Goal: Information Seeking & Learning: Learn about a topic

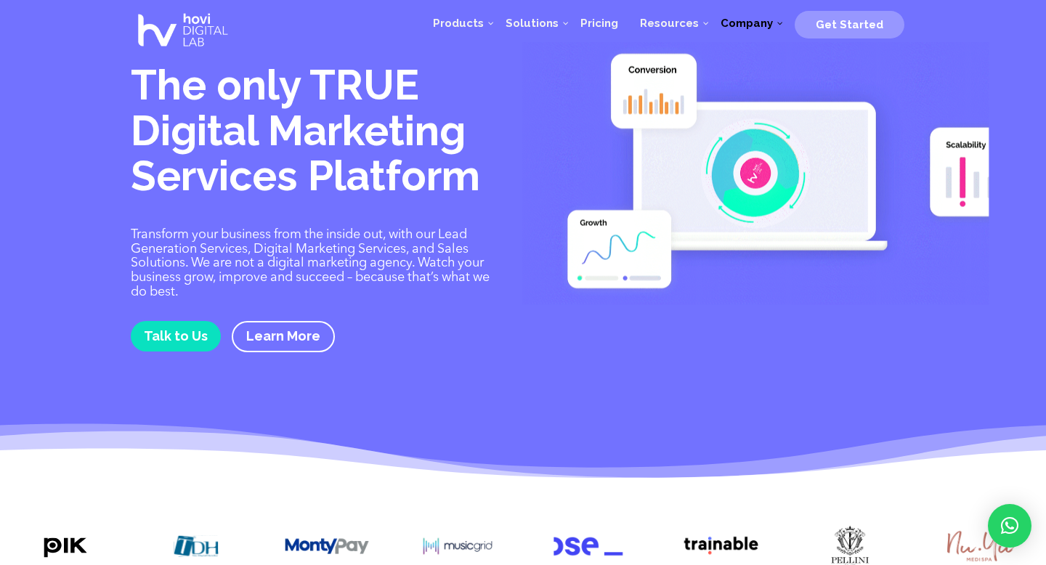
click at [738, 17] on span "Company" at bounding box center [747, 23] width 52 height 13
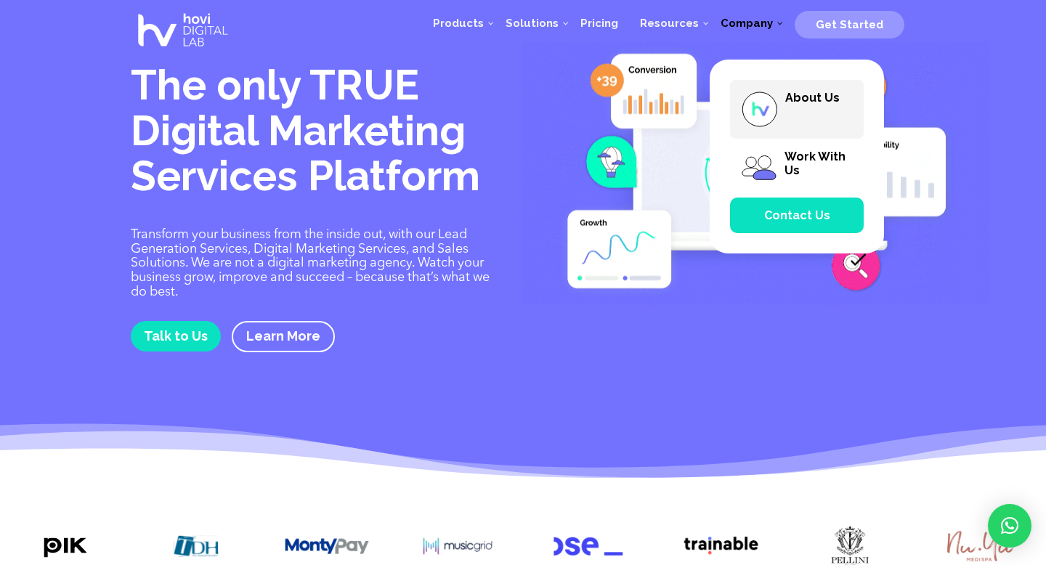
click at [804, 100] on span "About Us" at bounding box center [812, 98] width 54 height 14
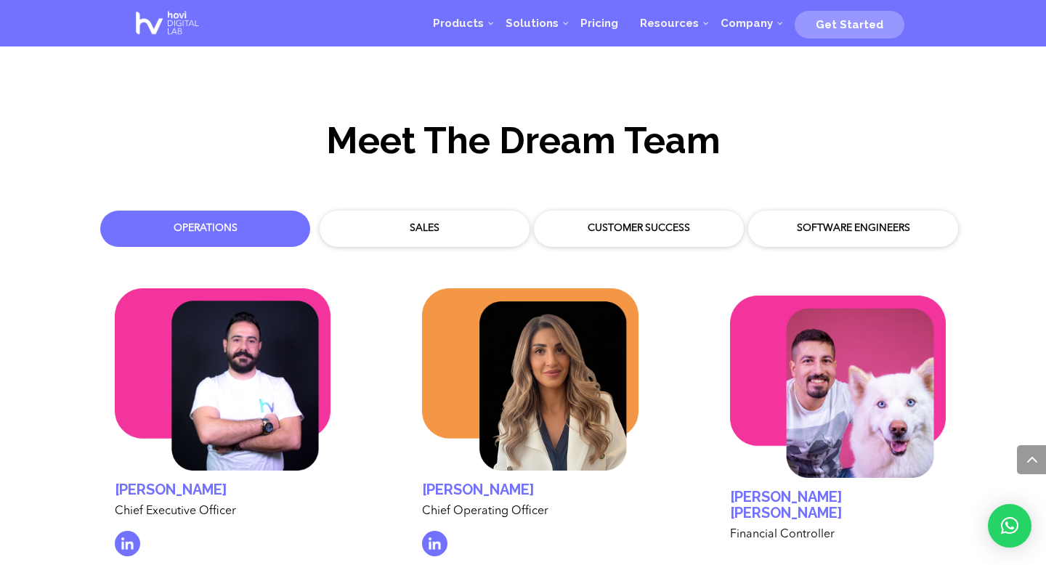
scroll to position [4208, 0]
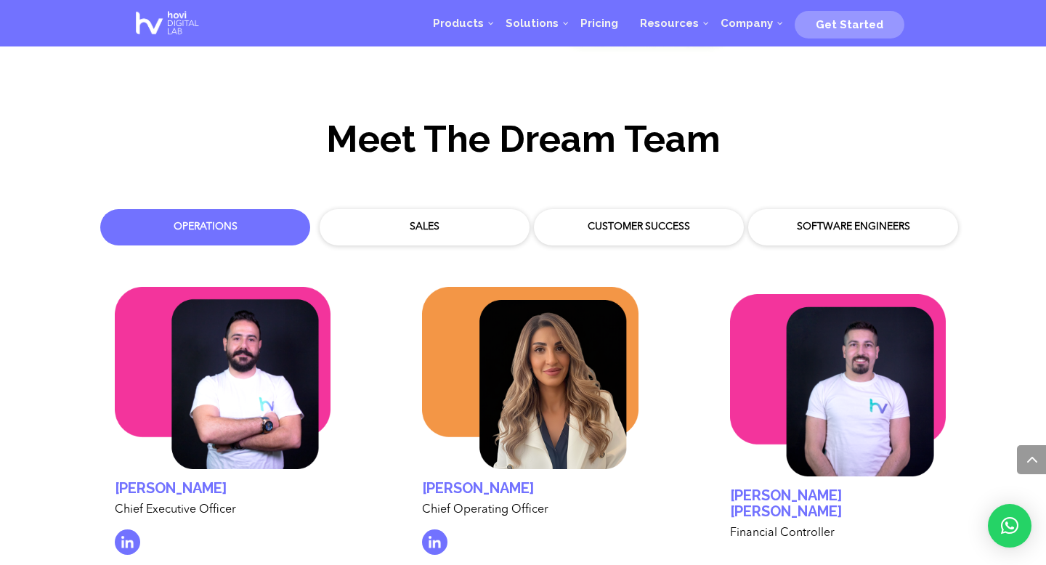
click at [429, 220] on div "Sales" at bounding box center [424, 227] width 188 height 15
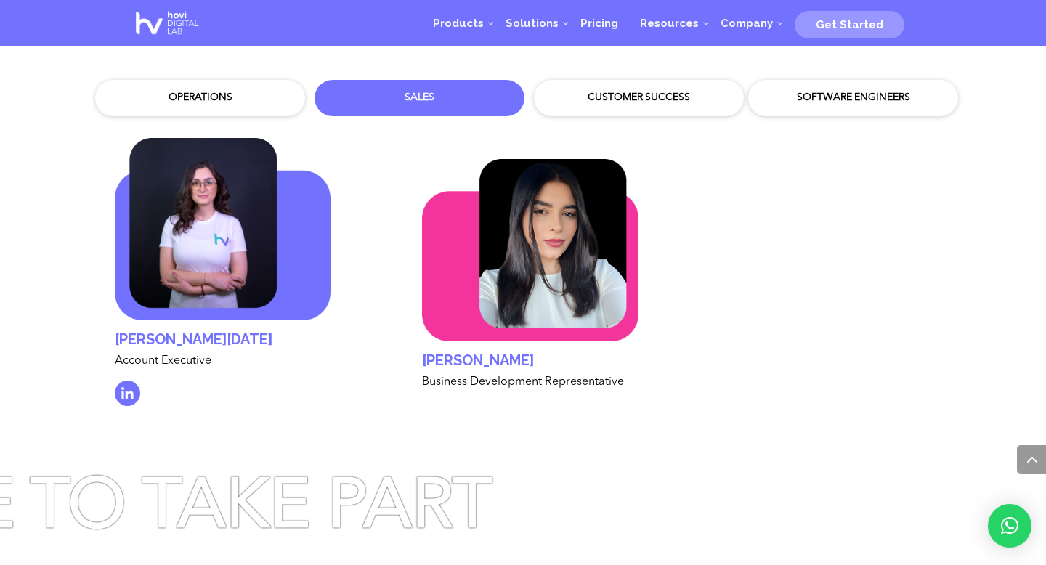
scroll to position [4332, 0]
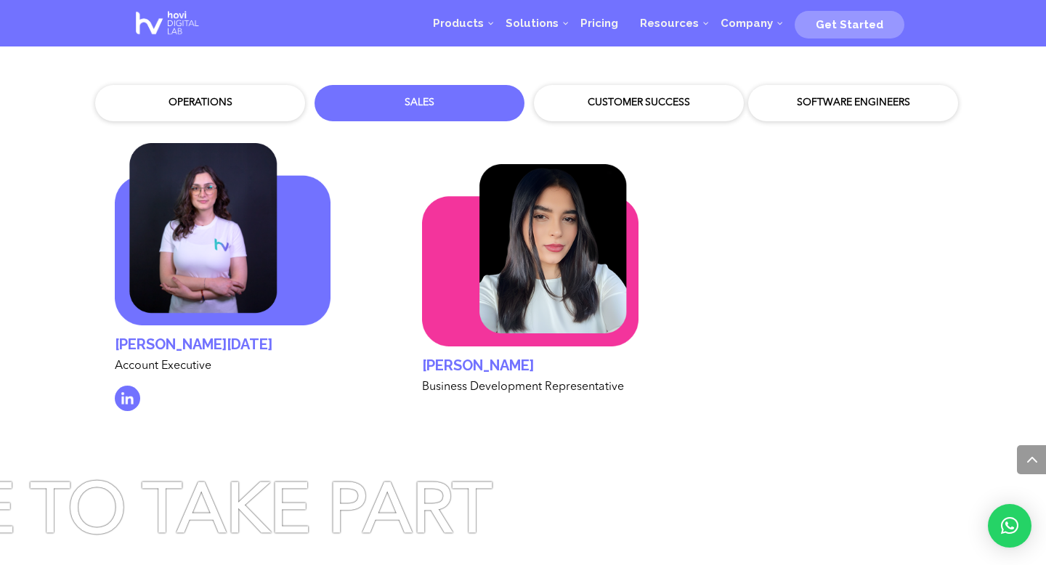
click at [218, 104] on div "Operations" at bounding box center [200, 103] width 210 height 36
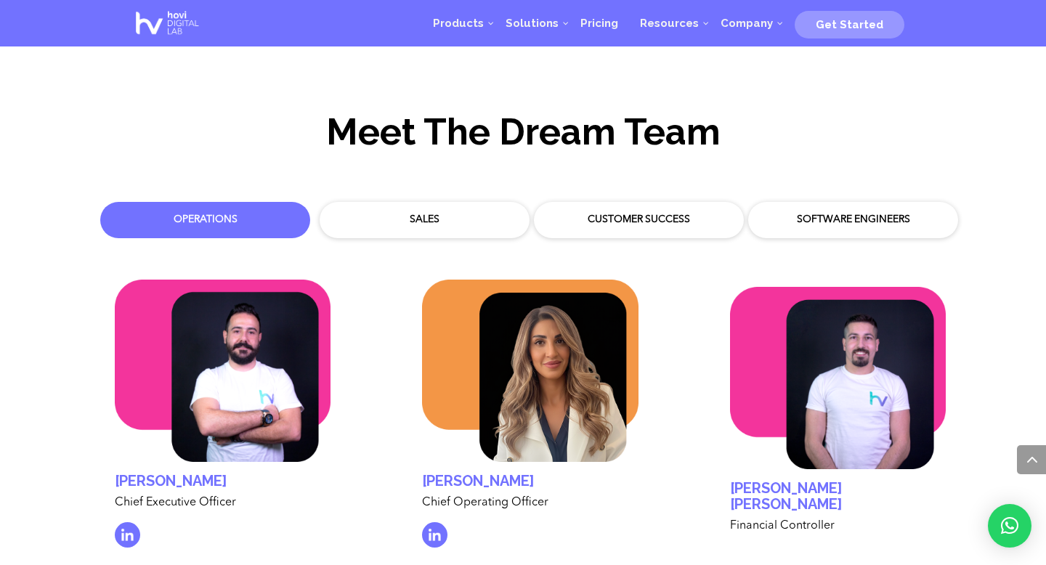
scroll to position [4217, 0]
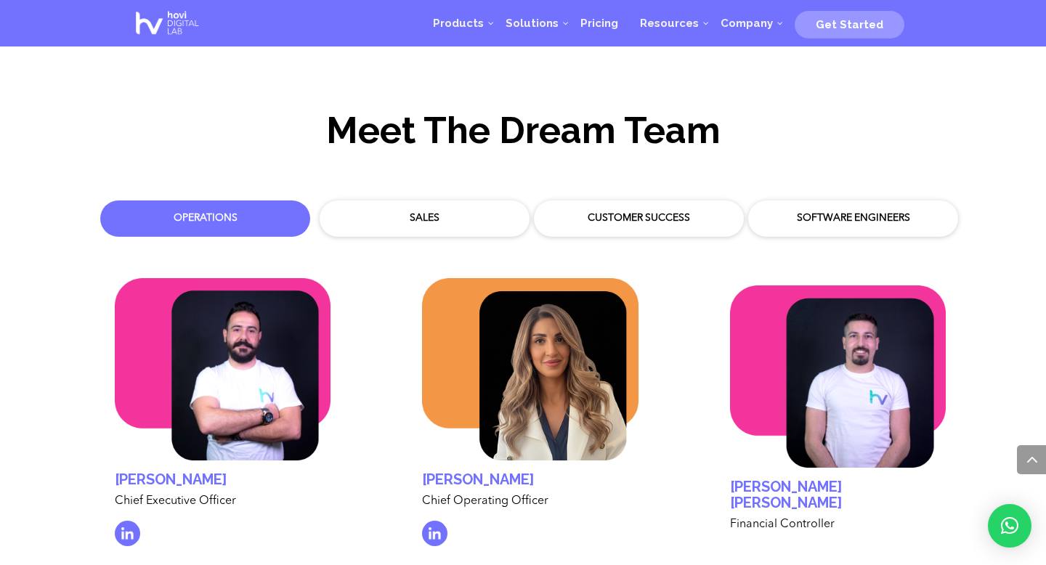
click at [660, 211] on div "Customer Success" at bounding box center [639, 218] width 188 height 15
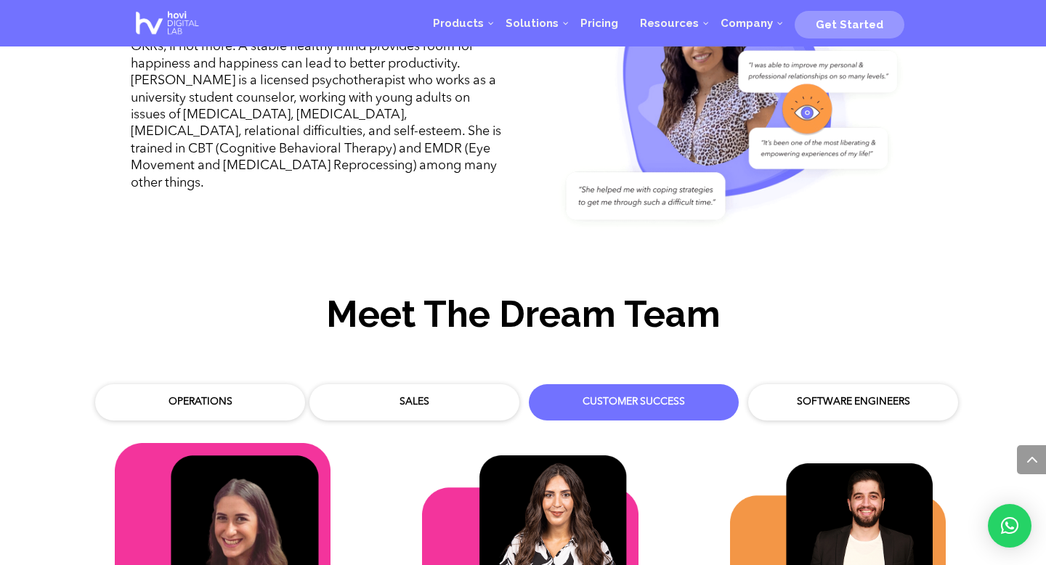
scroll to position [4031, 0]
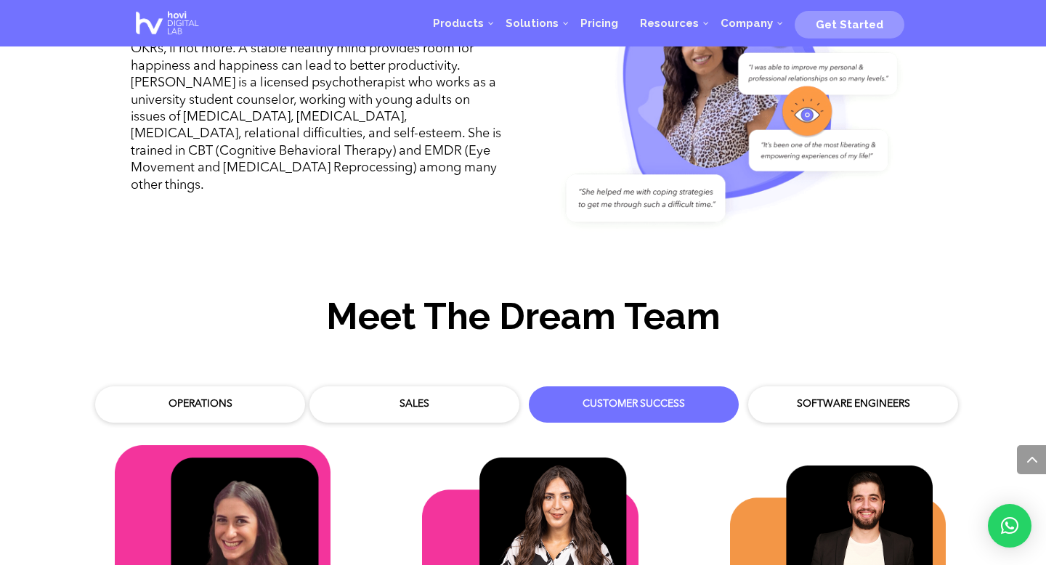
click at [830, 394] on div "Software Engineers" at bounding box center [852, 405] width 195 height 22
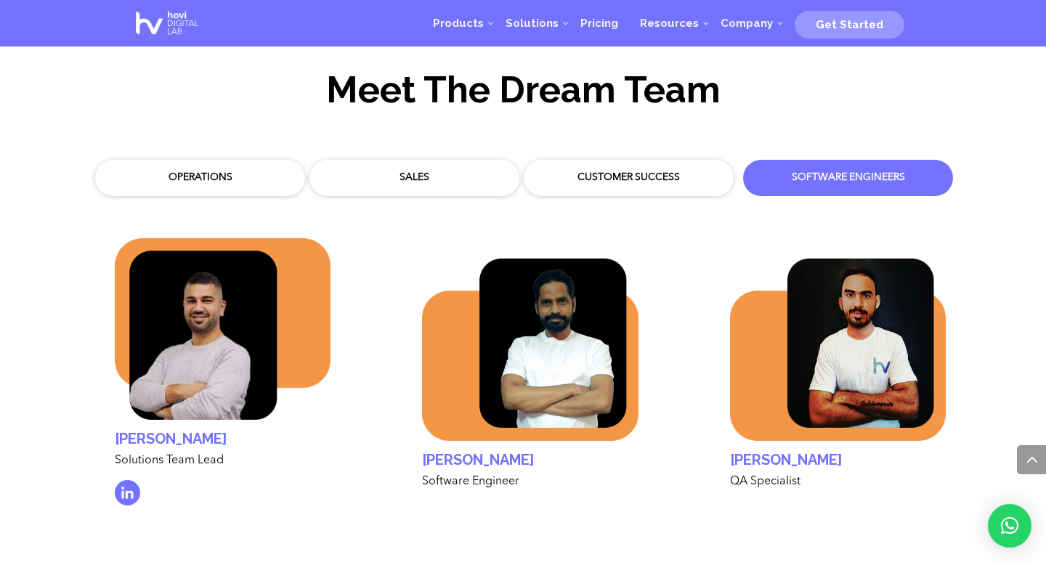
scroll to position [4296, 0]
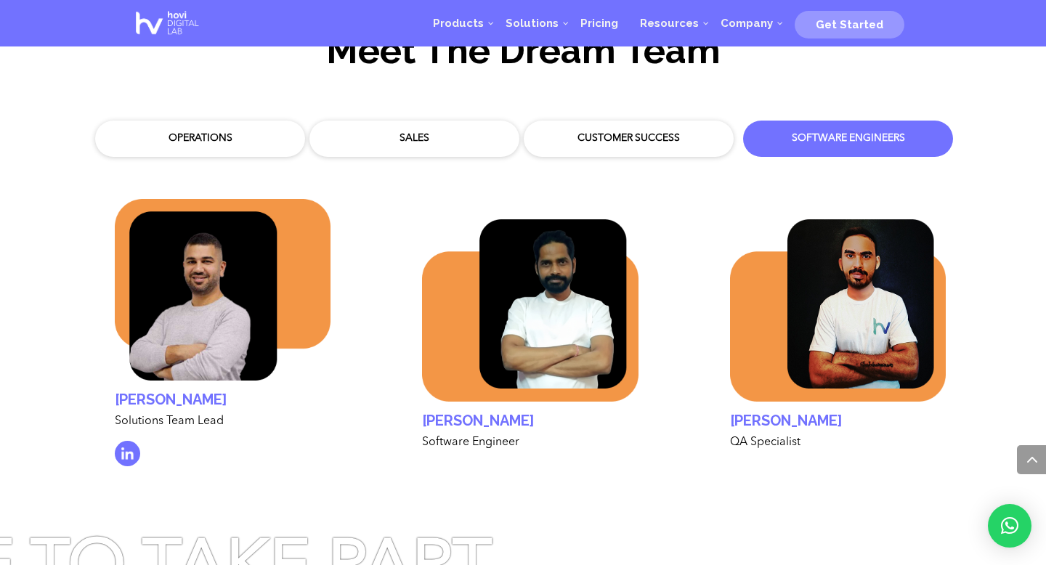
click at [651, 131] on div "Customer Success" at bounding box center [629, 138] width 188 height 15
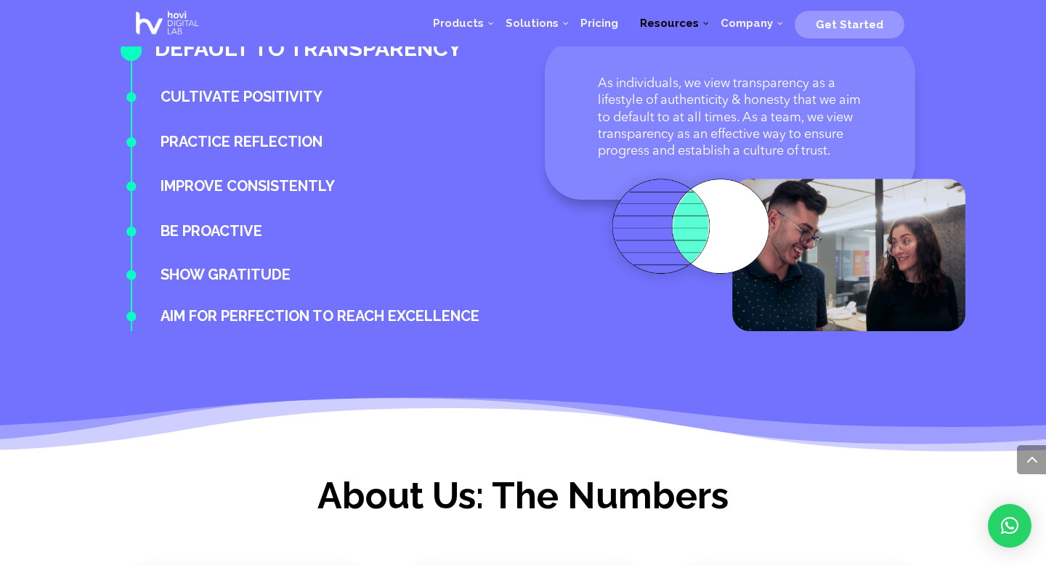
scroll to position [1448, 0]
